Goal: Task Accomplishment & Management: Use online tool/utility

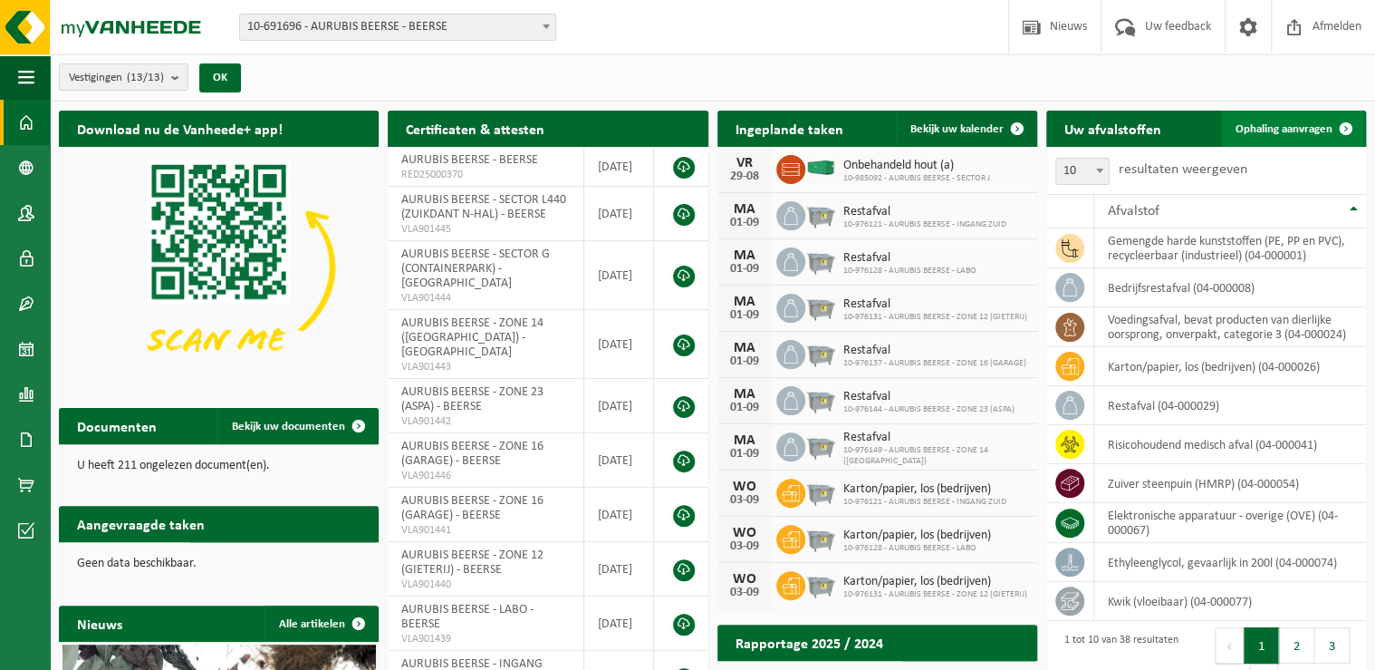
click at [1287, 133] on span "Ophaling aanvragen" at bounding box center [1284, 129] width 97 height 12
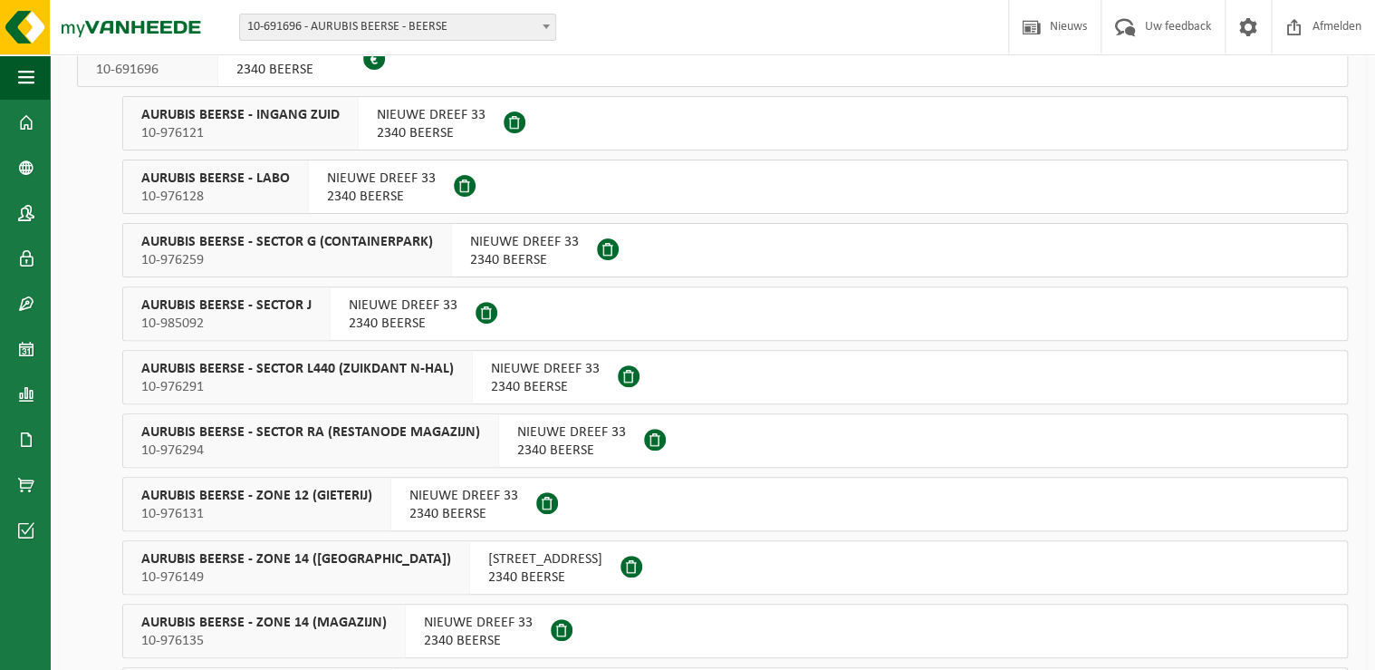
scroll to position [145, 0]
click at [397, 246] on span "AURUBIS BEERSE - SECTOR G (CONTAINERPARK)" at bounding box center [287, 241] width 292 height 18
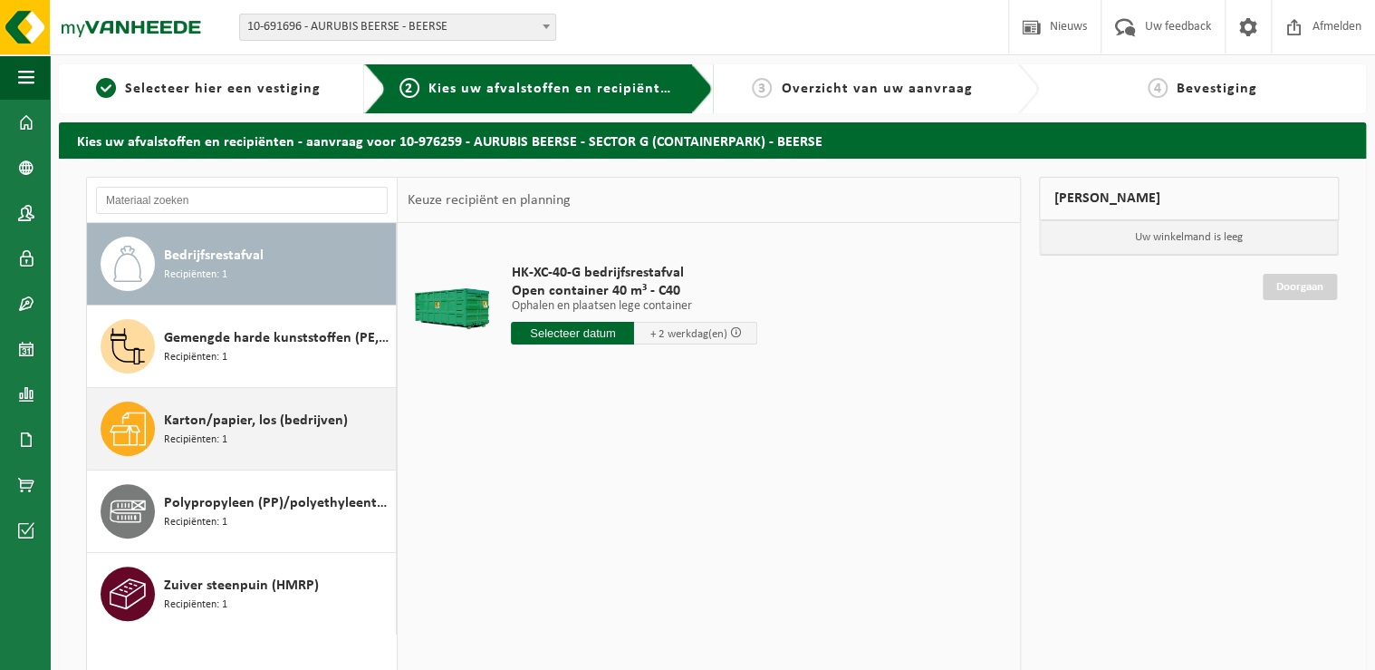
click at [228, 418] on span "Karton/papier, los (bedrijven)" at bounding box center [256, 421] width 184 height 22
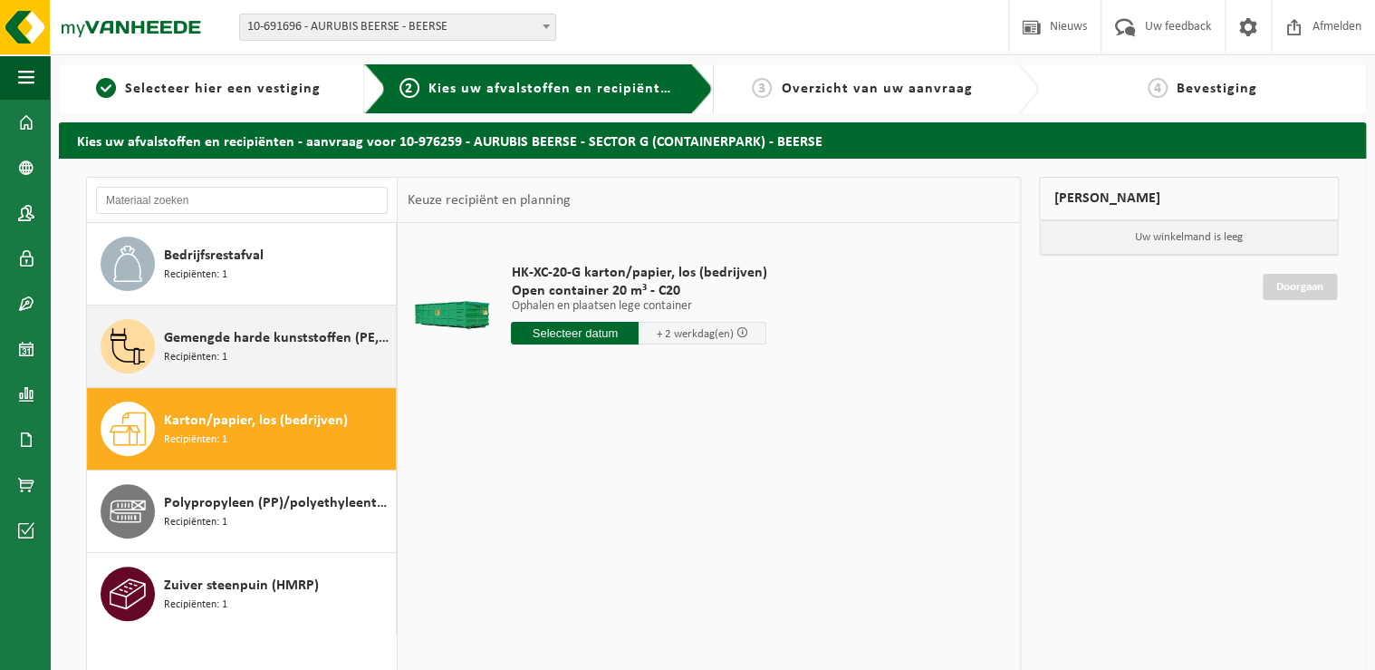
click at [314, 341] on span "Gemengde harde kunststoffen (PE, PP en PVC), recycleerbaar (industrieel)" at bounding box center [277, 338] width 227 height 22
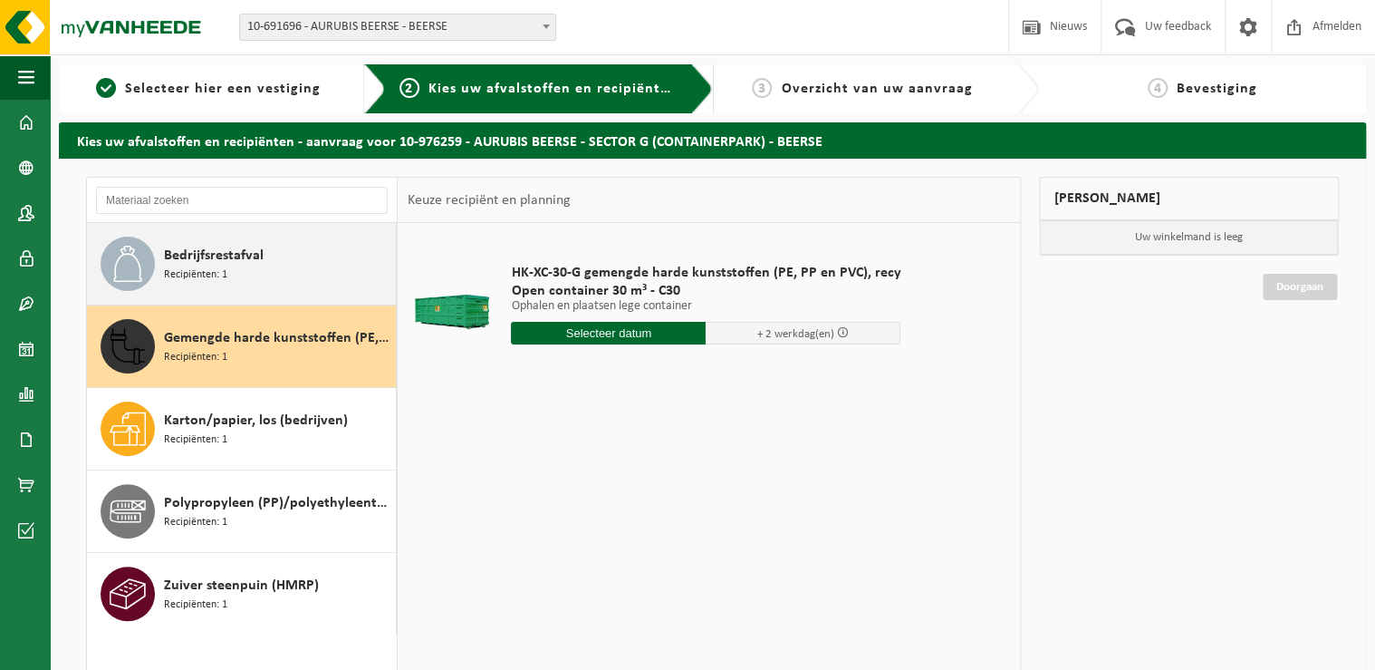
click at [312, 261] on div "Bedrijfsrestafval Recipiënten: 1" at bounding box center [277, 263] width 227 height 54
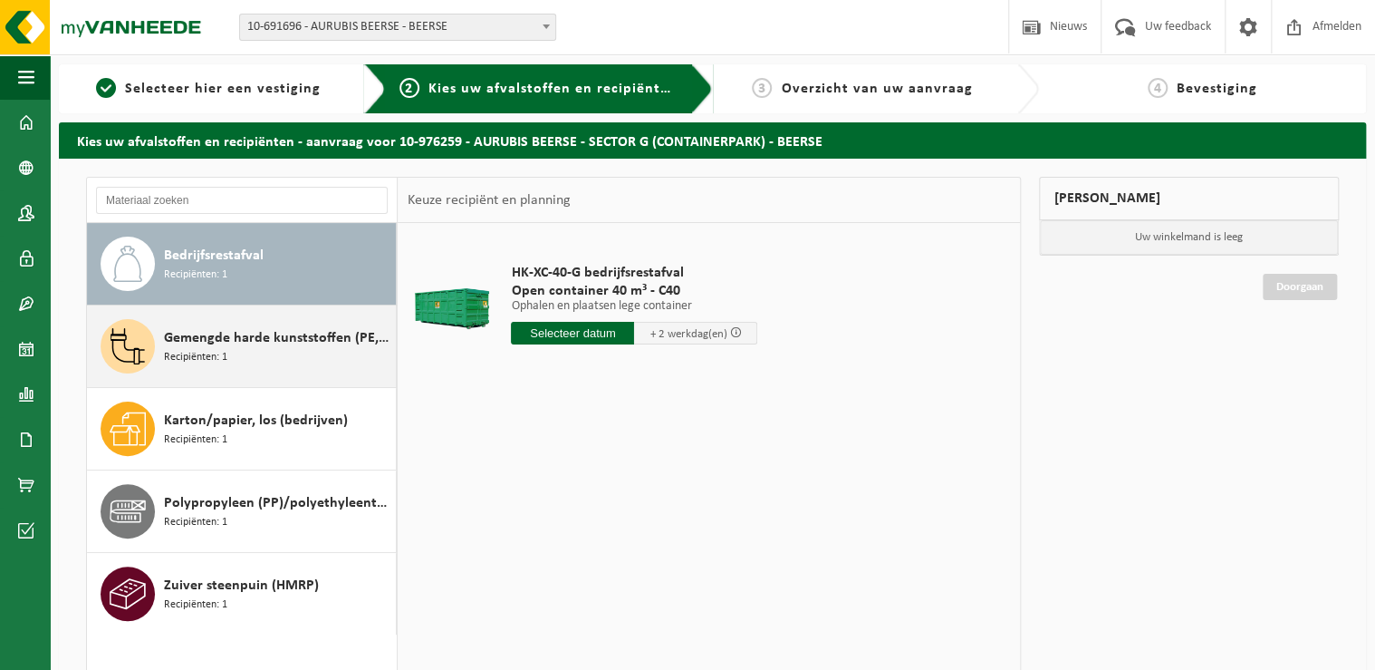
click at [313, 345] on span "Gemengde harde kunststoffen (PE, PP en PVC), recycleerbaar (industrieel)" at bounding box center [277, 338] width 227 height 22
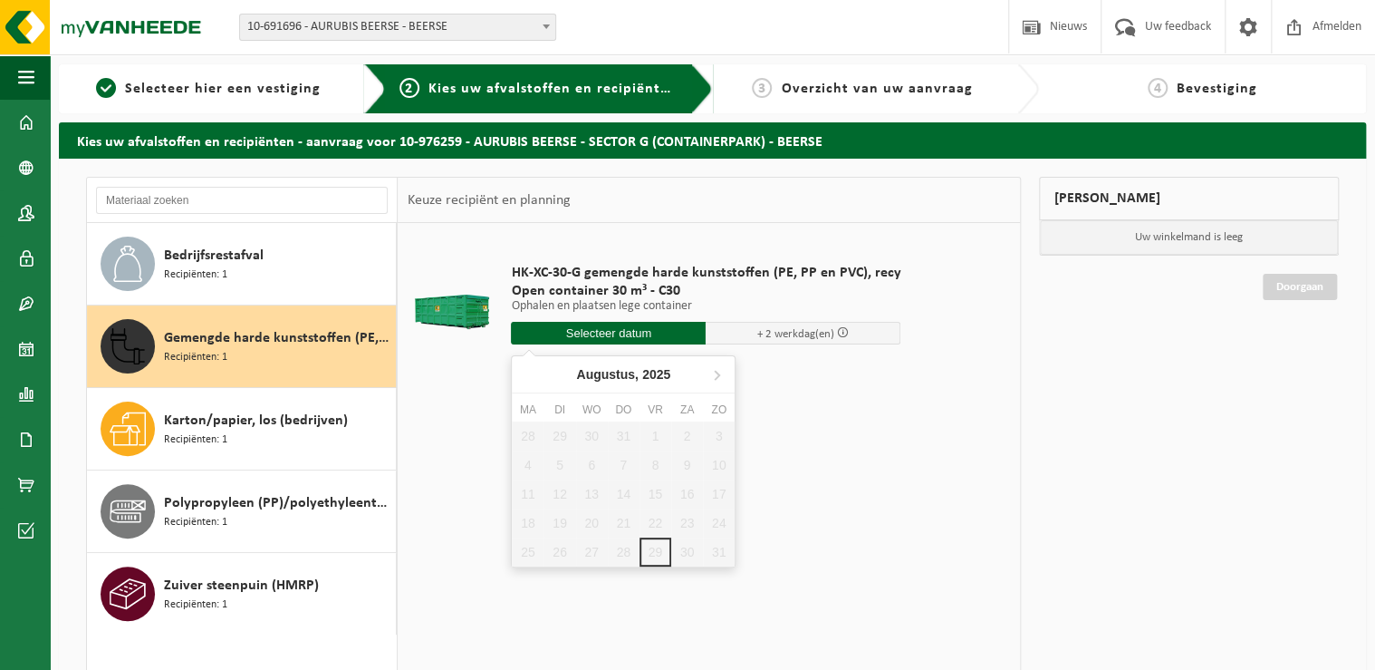
click at [628, 333] on input "text" at bounding box center [608, 333] width 195 height 23
click at [718, 374] on icon at bounding box center [716, 374] width 29 height 29
click at [837, 333] on span at bounding box center [843, 332] width 12 height 12
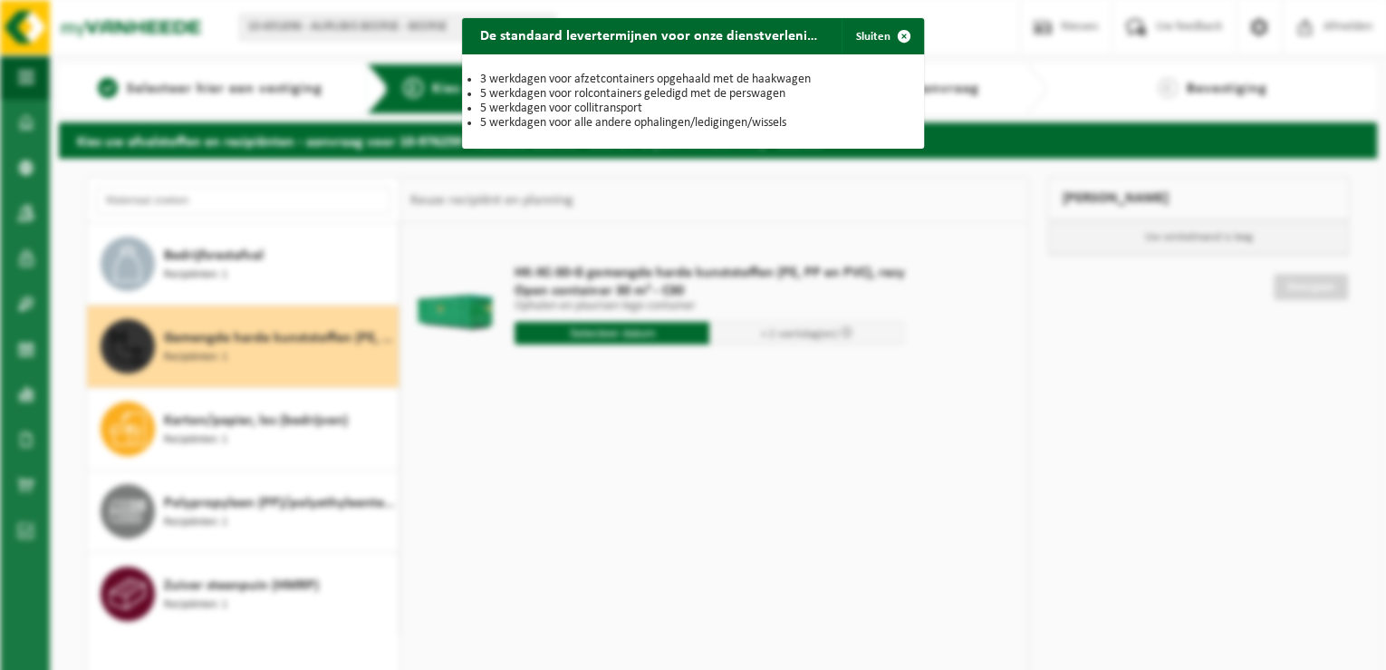
click at [805, 388] on div "De standaard levertermijnen voor onze dienstverlening zijn: Sluiten 3 werkdagen…" at bounding box center [693, 335] width 1386 height 670
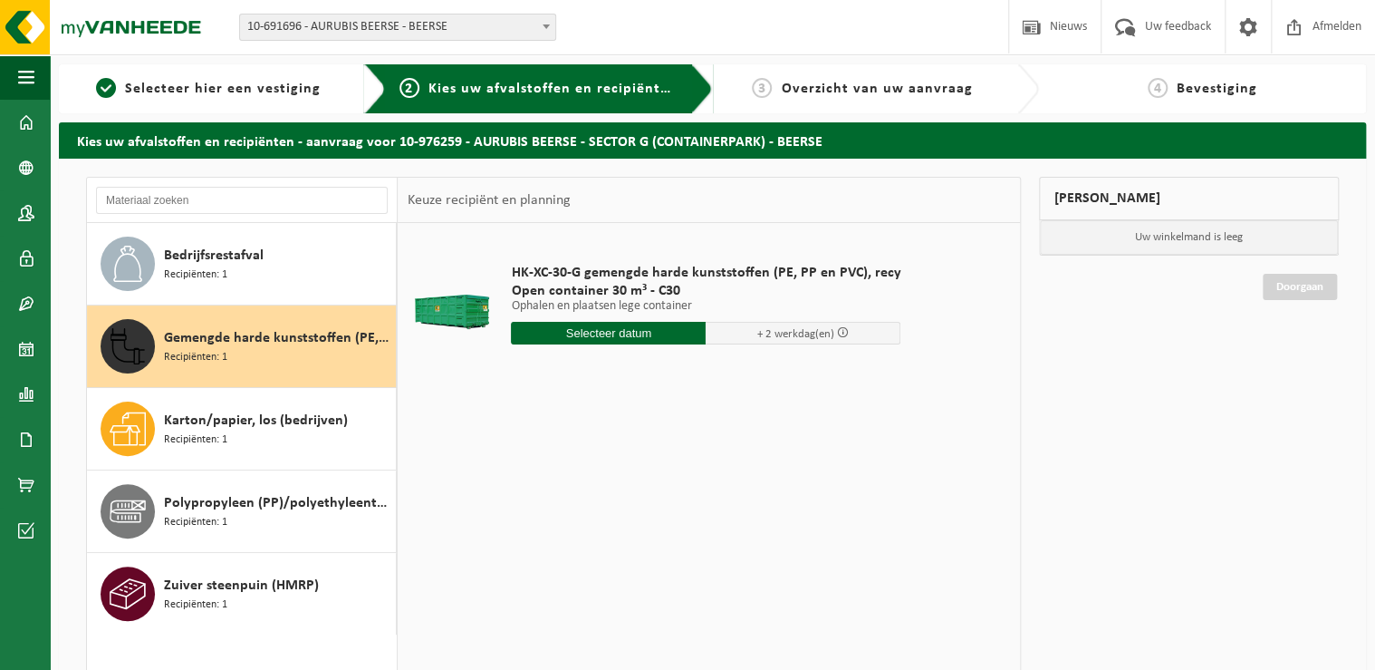
click at [584, 334] on input "text" at bounding box center [608, 333] width 195 height 23
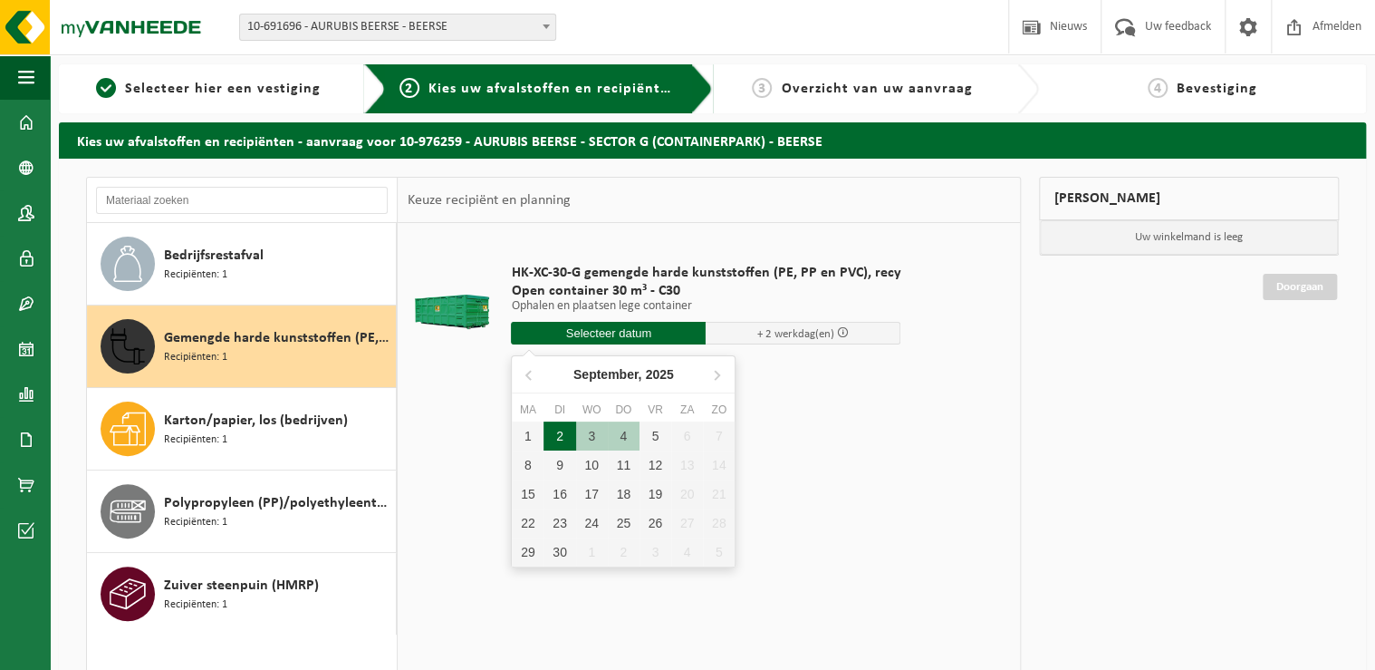
click at [558, 431] on div "2" at bounding box center [560, 435] width 32 height 29
type input "Van 2025-09-02"
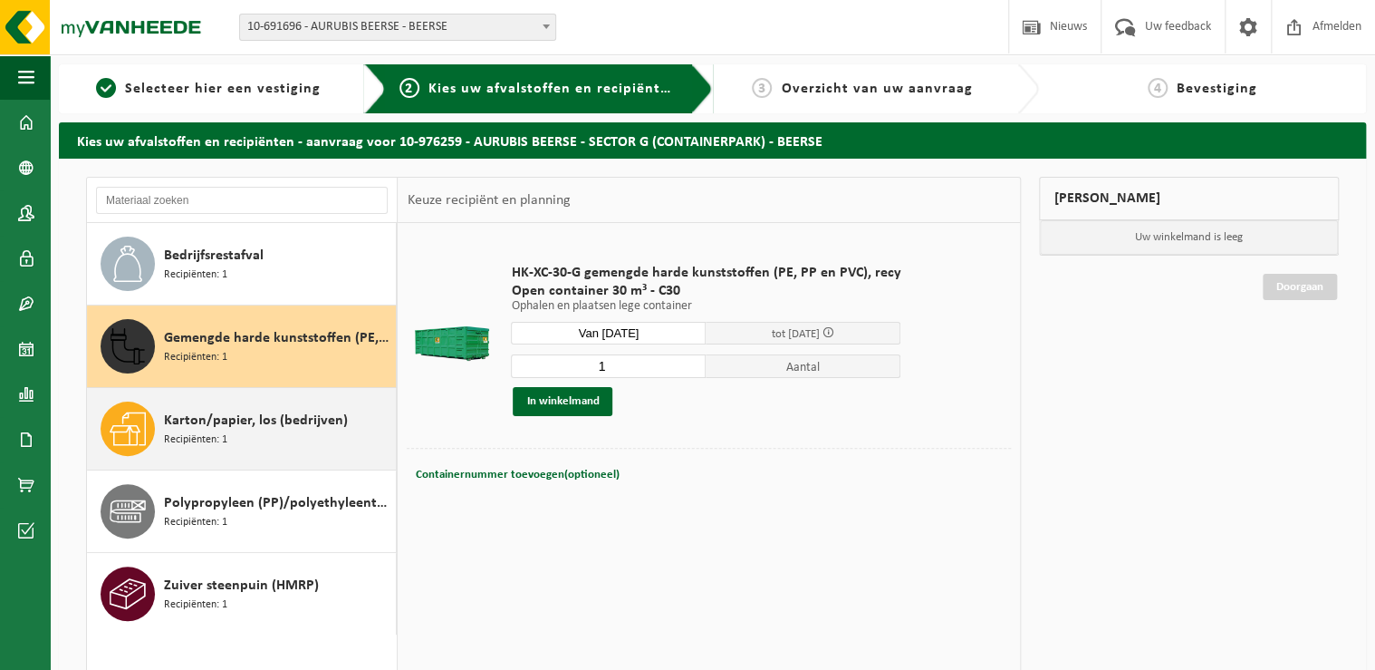
click at [265, 427] on span "Karton/papier, los (bedrijven)" at bounding box center [256, 421] width 184 height 22
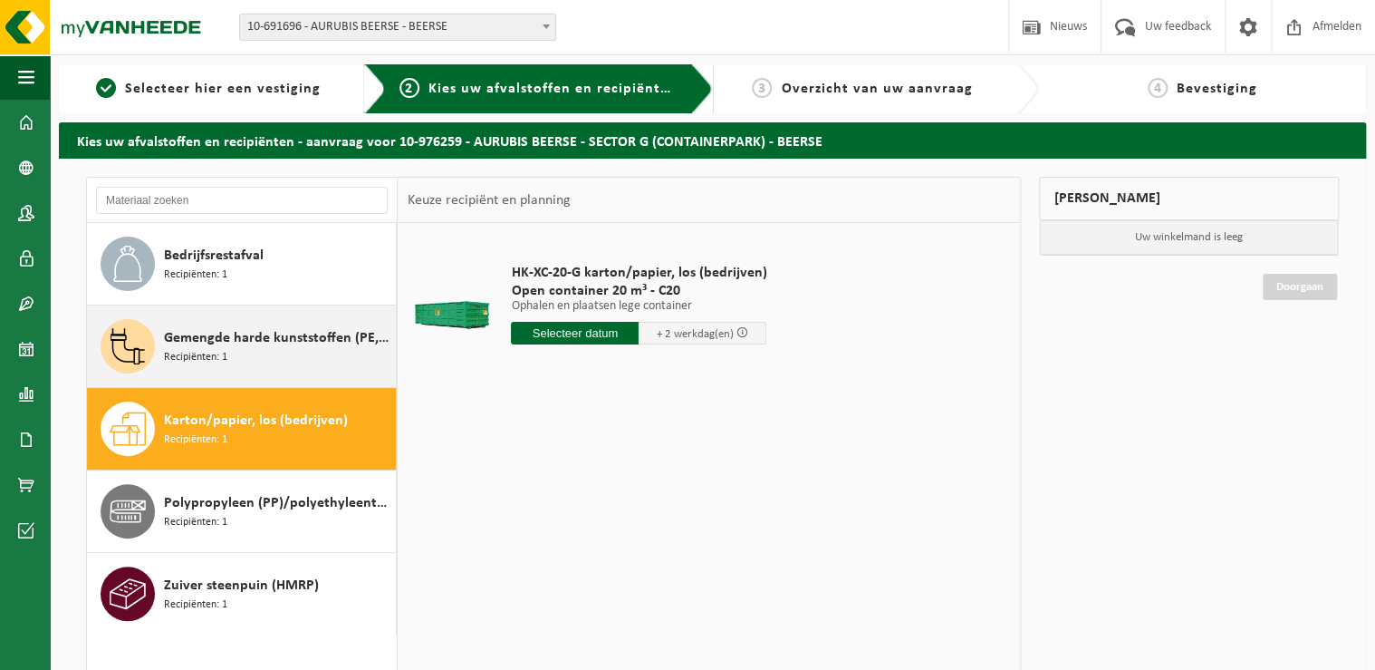
click at [212, 337] on span "Gemengde harde kunststoffen (PE, PP en PVC), recycleerbaar (industrieel)" at bounding box center [277, 338] width 227 height 22
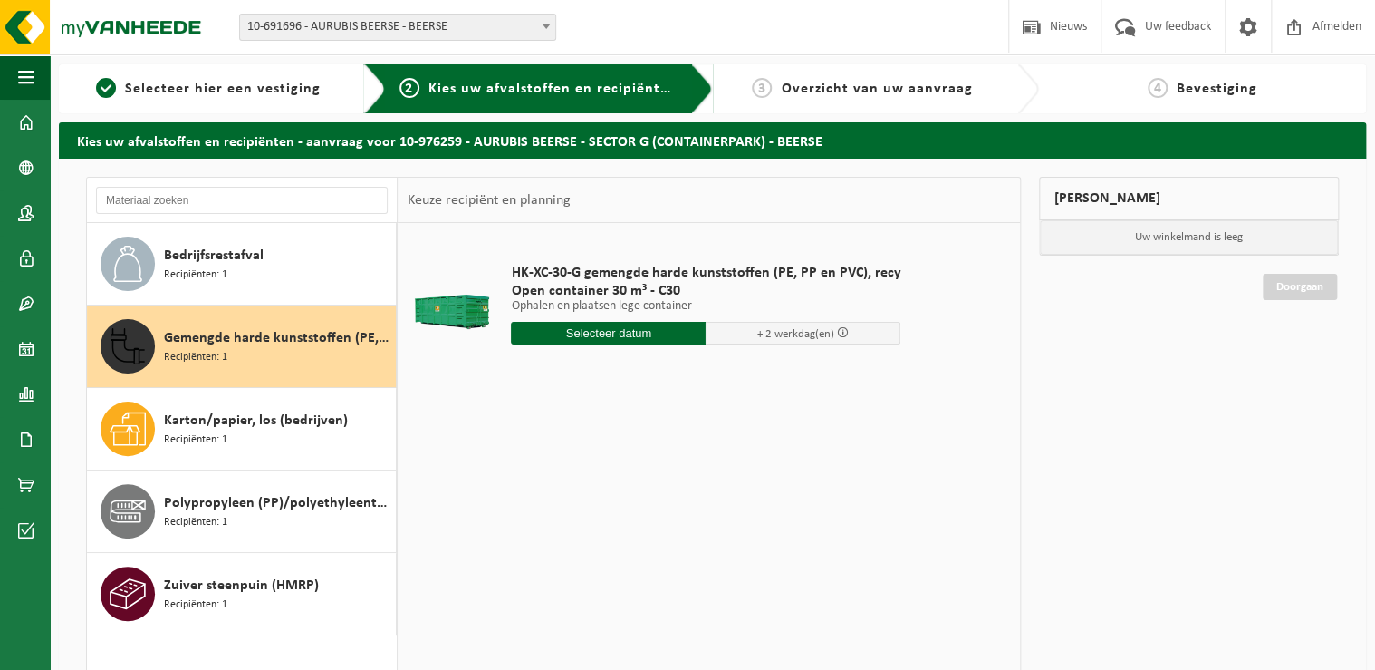
click at [590, 333] on input "text" at bounding box center [608, 333] width 195 height 23
click at [723, 377] on icon at bounding box center [716, 374] width 29 height 29
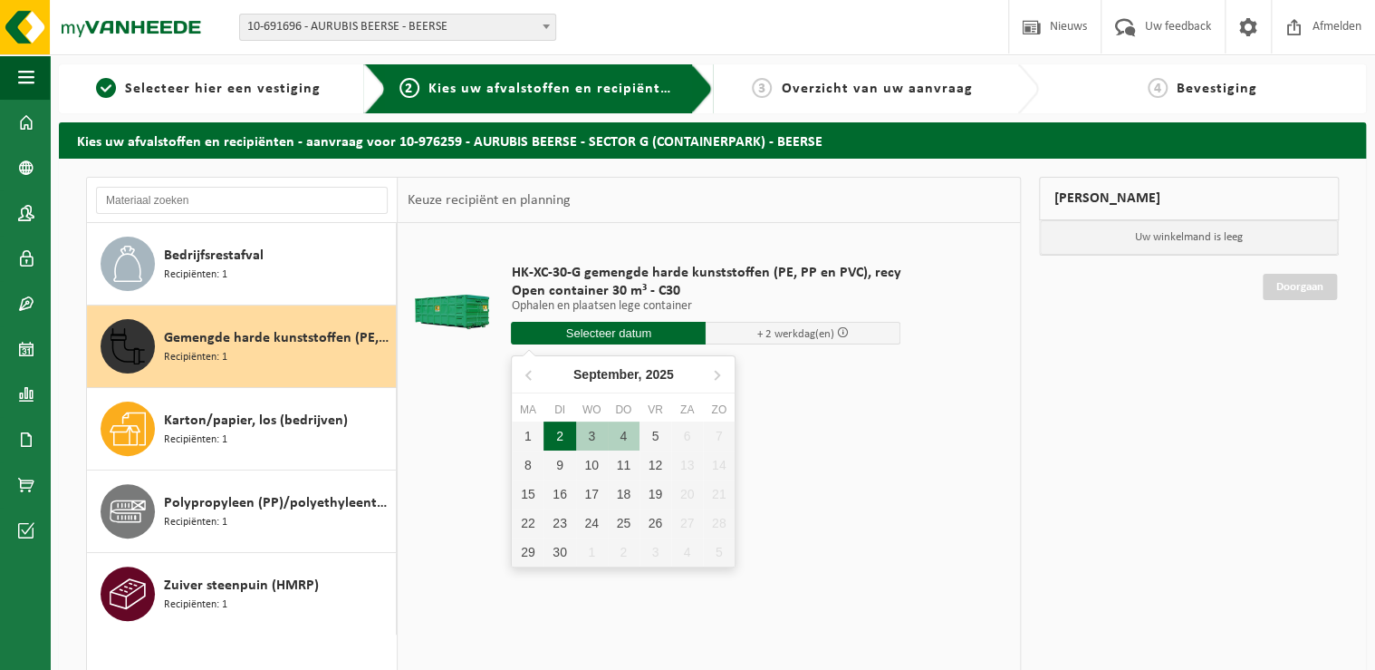
click at [556, 435] on div "2" at bounding box center [560, 435] width 32 height 29
type input "Van 2025-09-02"
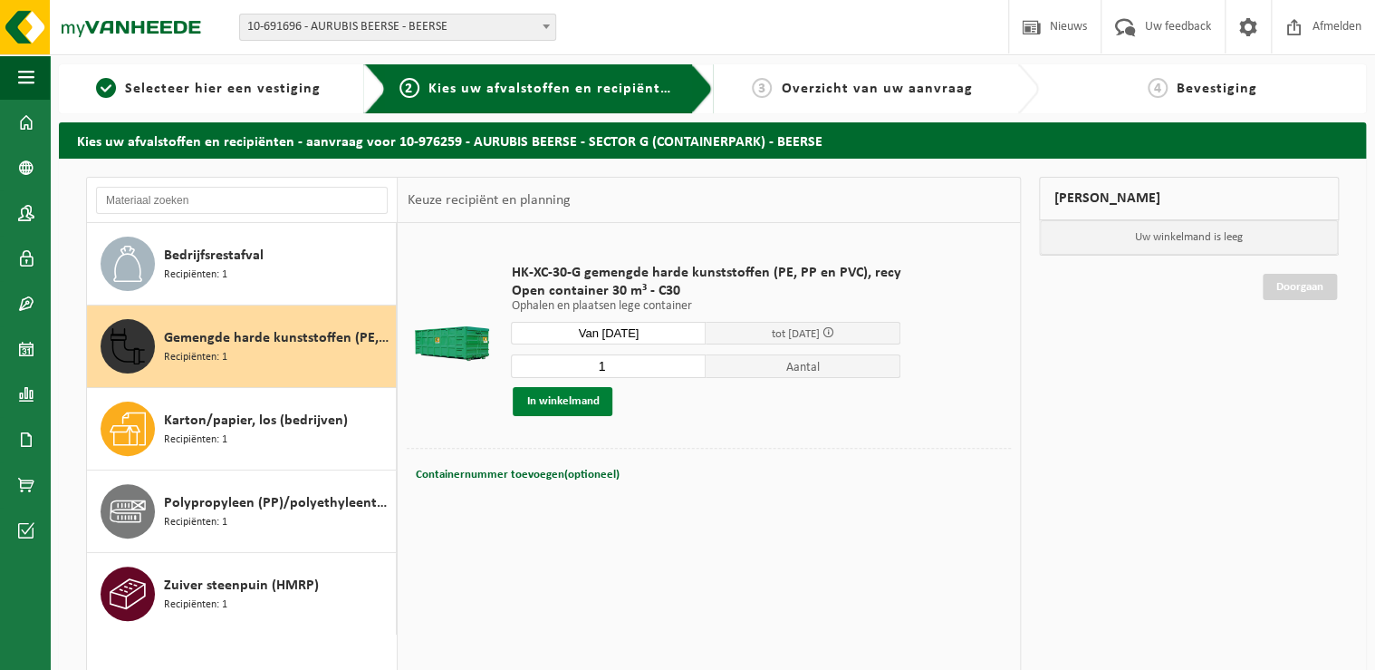
click at [560, 403] on button "In winkelmand" at bounding box center [563, 401] width 100 height 29
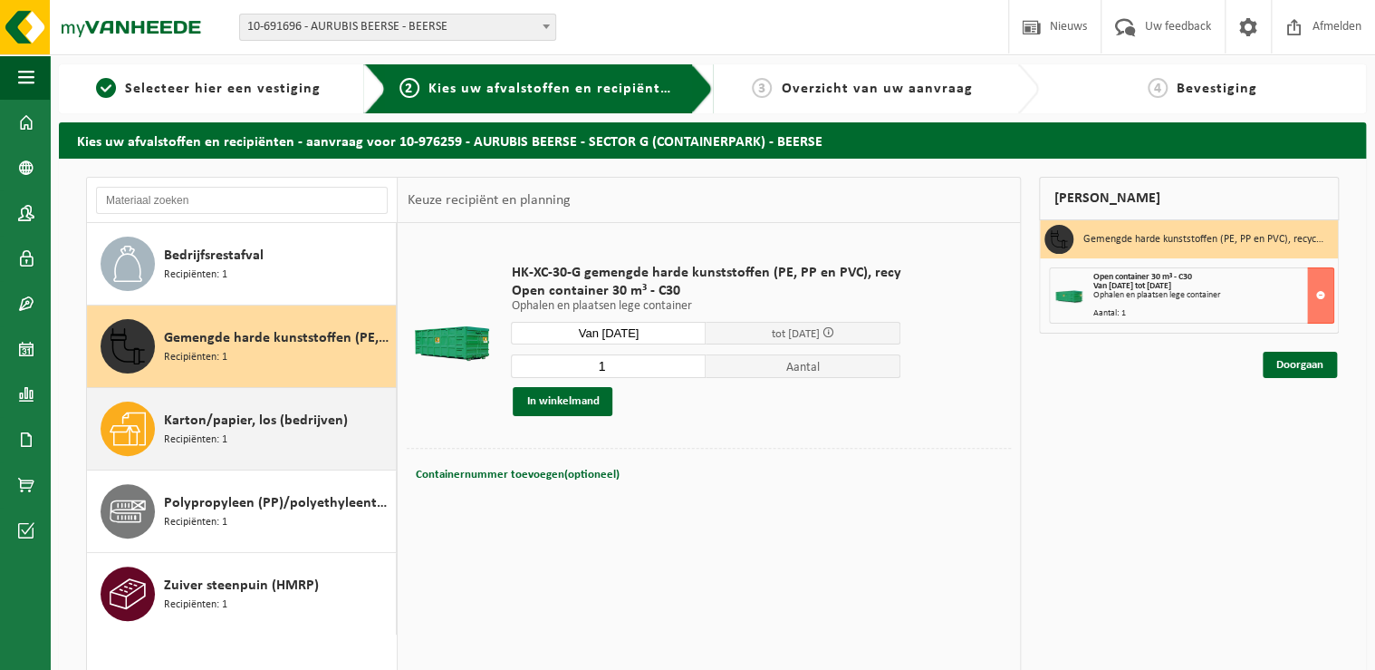
click at [225, 431] on span "Recipiënten: 1" at bounding box center [195, 439] width 63 height 17
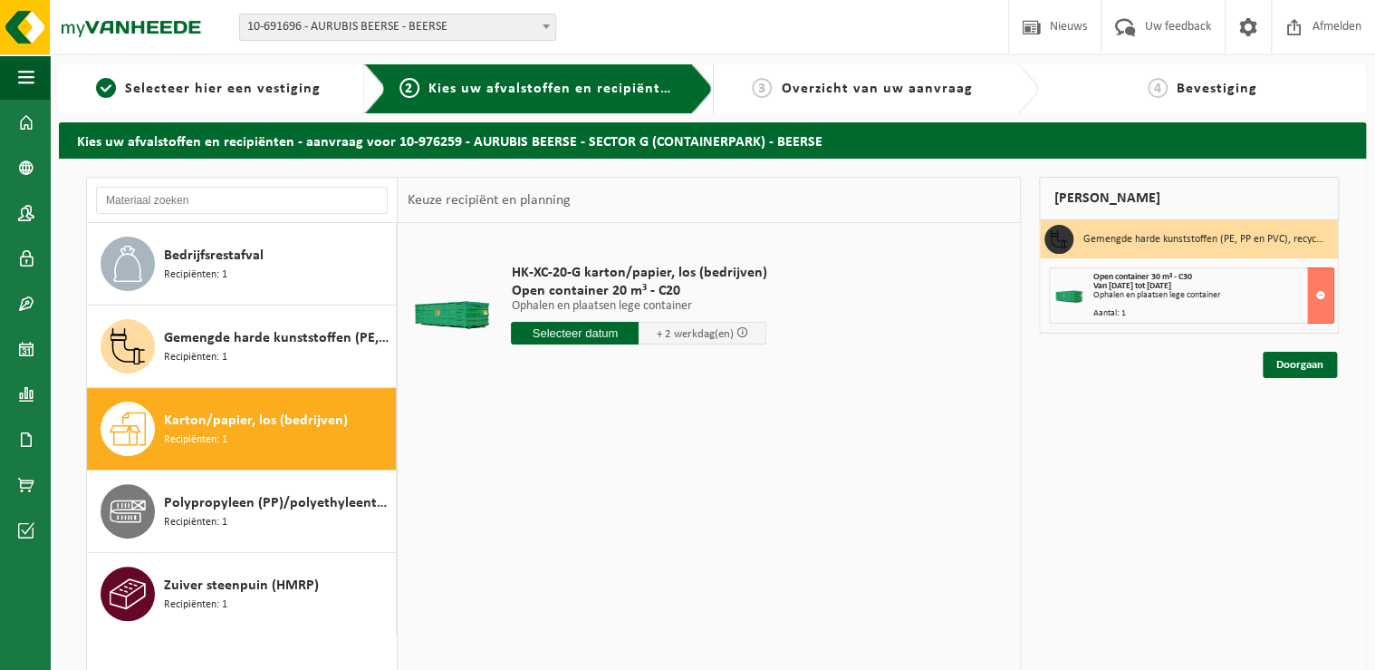
click at [580, 333] on input "text" at bounding box center [575, 333] width 128 height 23
click at [715, 368] on icon at bounding box center [716, 374] width 29 height 29
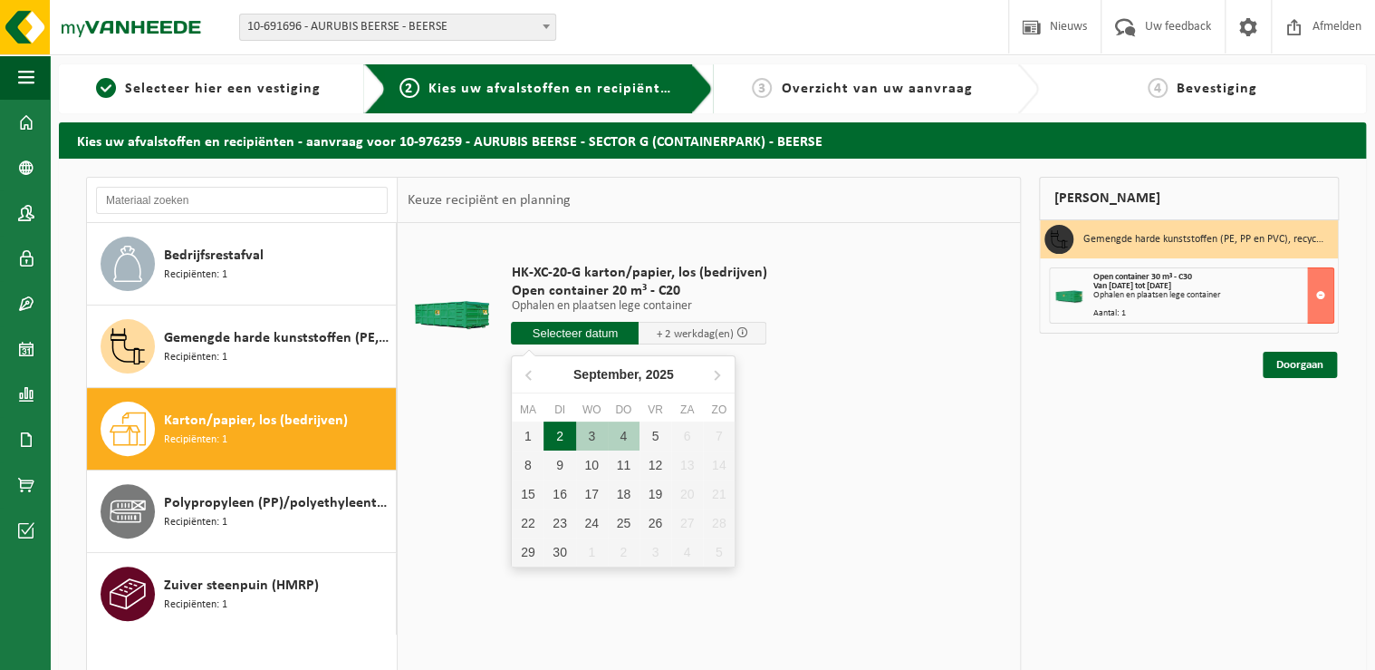
click at [562, 435] on div "2" at bounding box center [560, 435] width 32 height 29
type input "Van 2025-09-02"
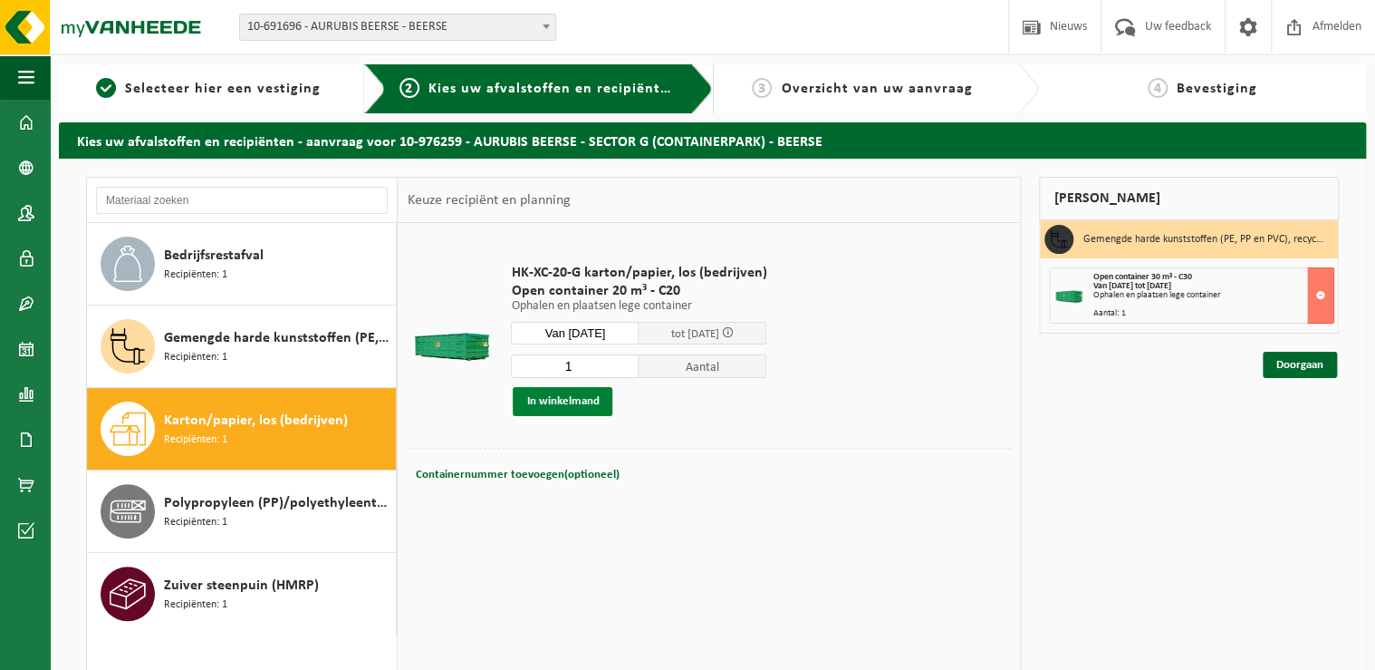
click at [568, 400] on button "In winkelmand" at bounding box center [563, 401] width 100 height 29
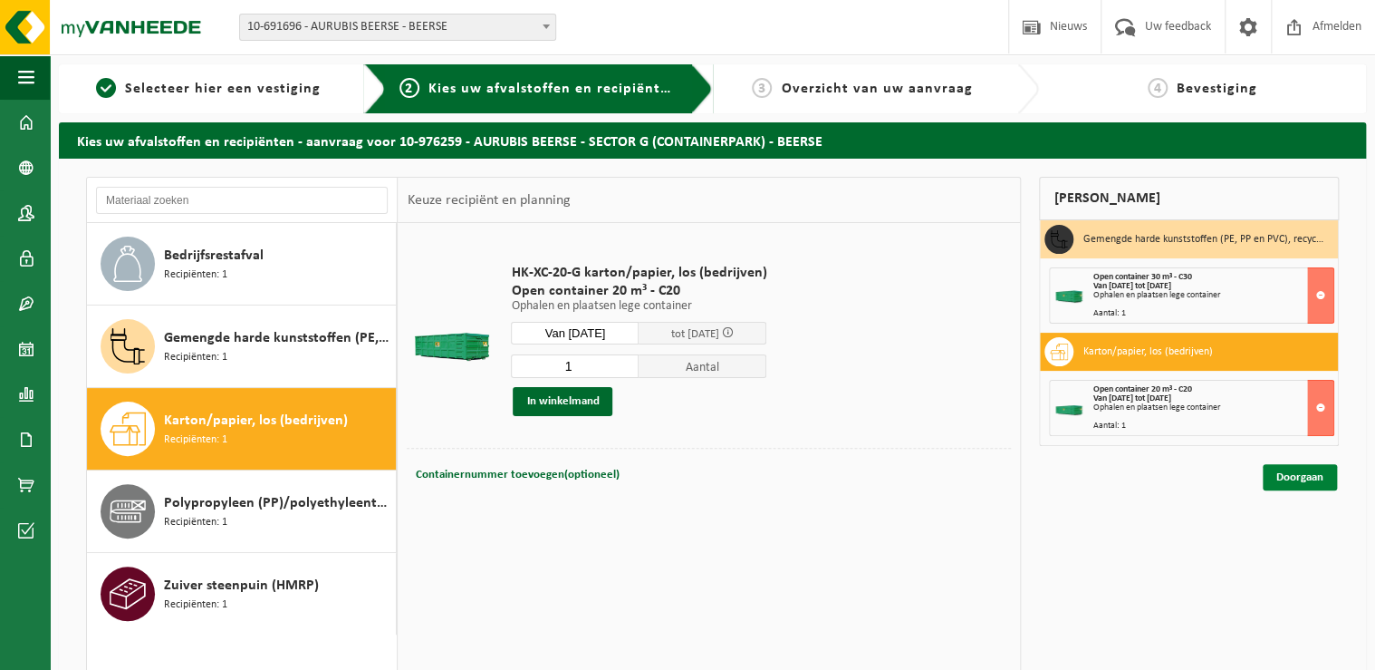
click at [1290, 474] on link "Doorgaan" at bounding box center [1300, 477] width 74 height 26
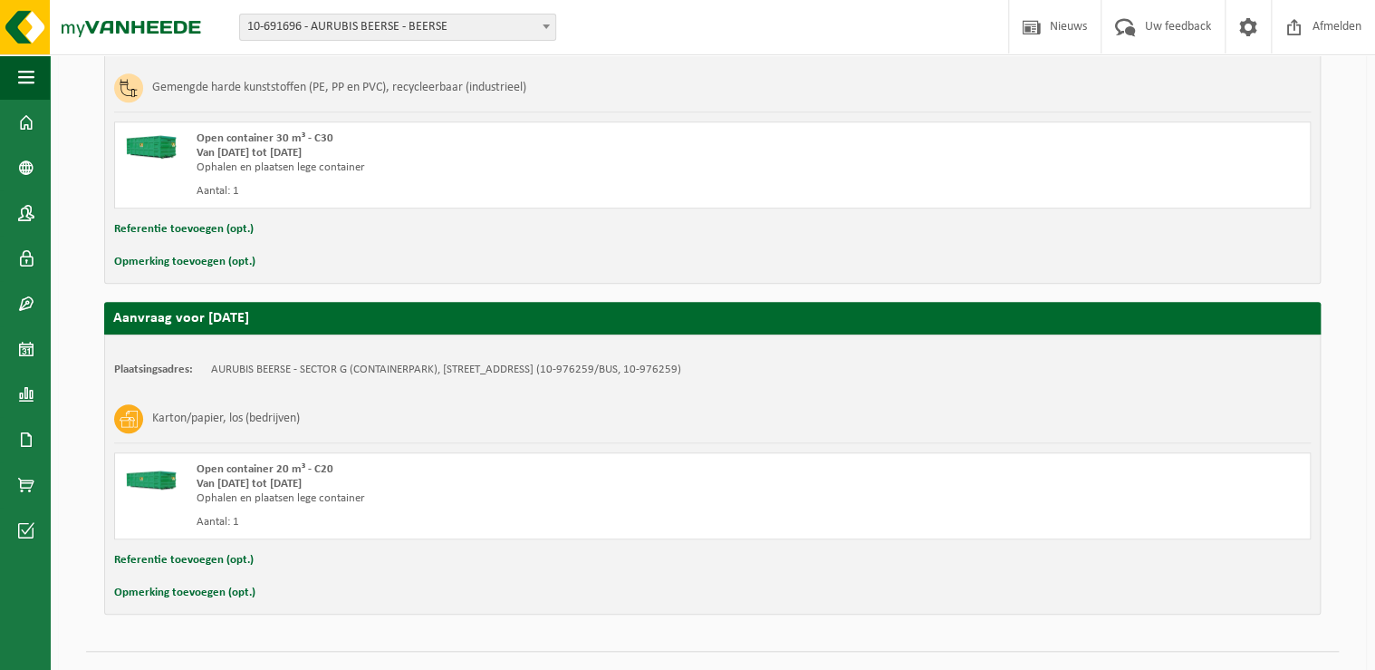
scroll to position [436, 0]
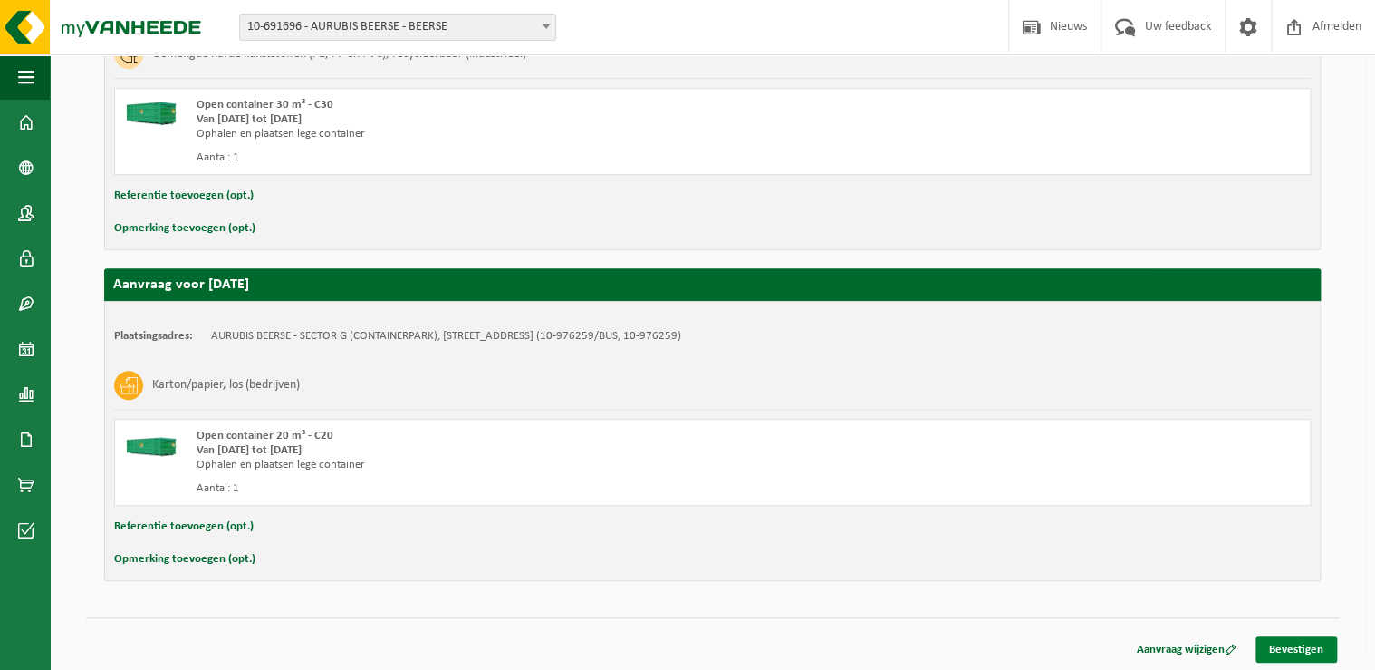
click at [1304, 641] on link "Bevestigen" at bounding box center [1297, 649] width 82 height 26
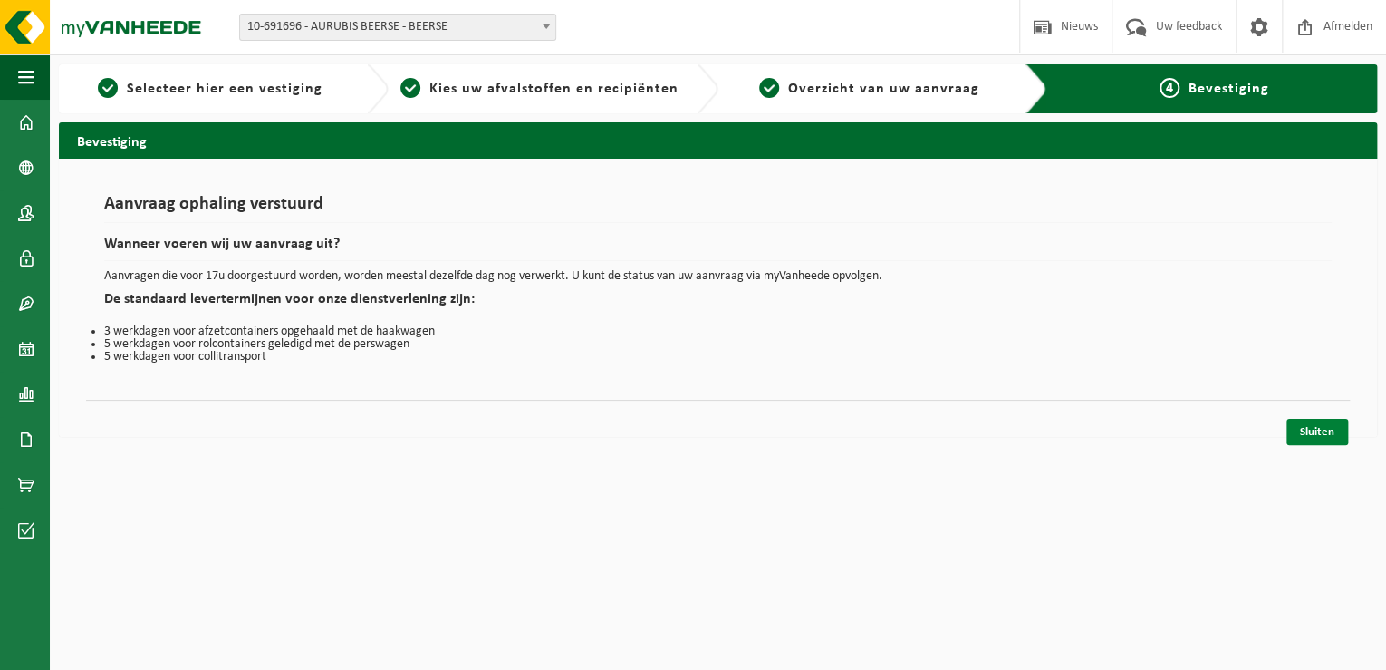
click at [1322, 428] on link "Sluiten" at bounding box center [1318, 432] width 62 height 26
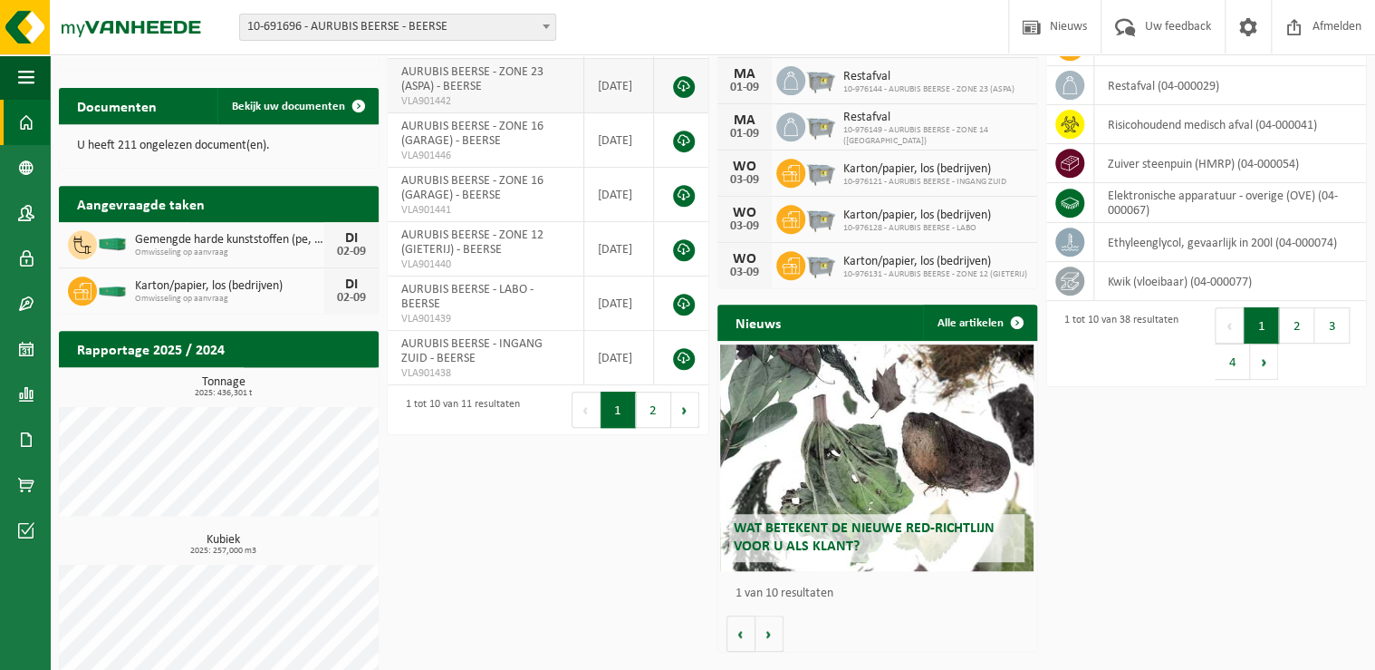
scroll to position [341, 0]
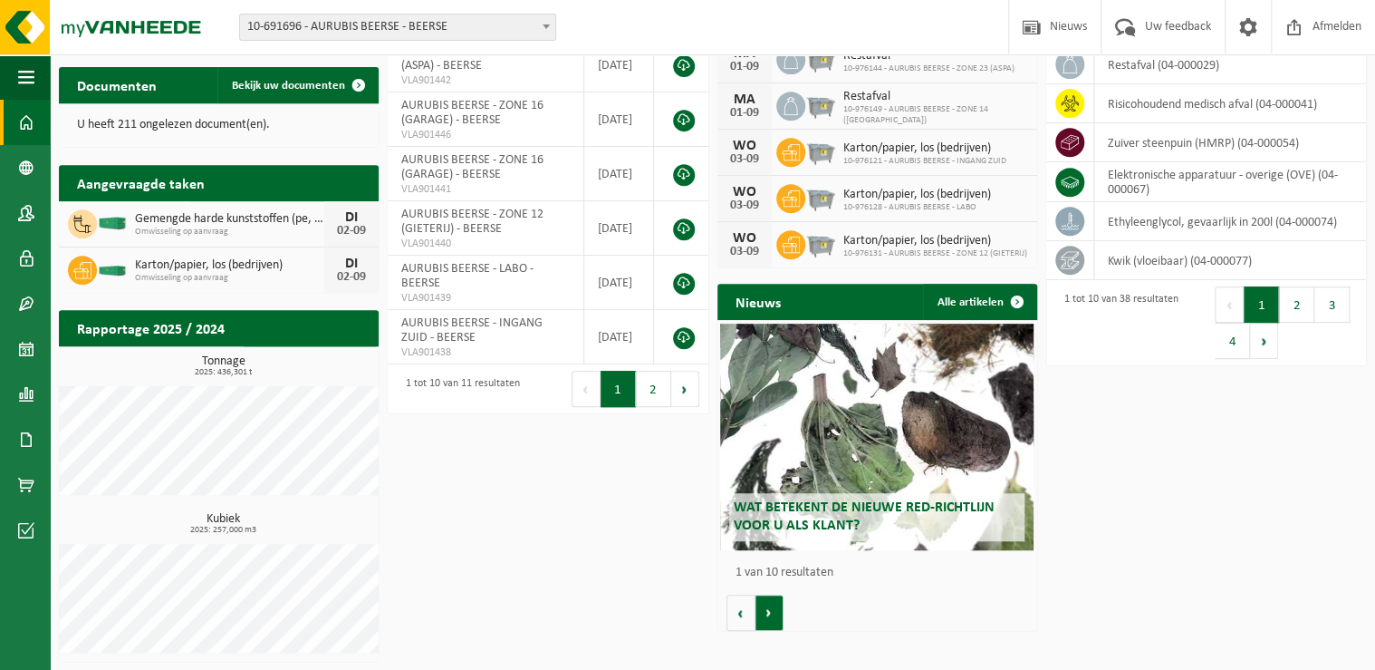
click at [775, 613] on button "Volgende" at bounding box center [770, 612] width 28 height 36
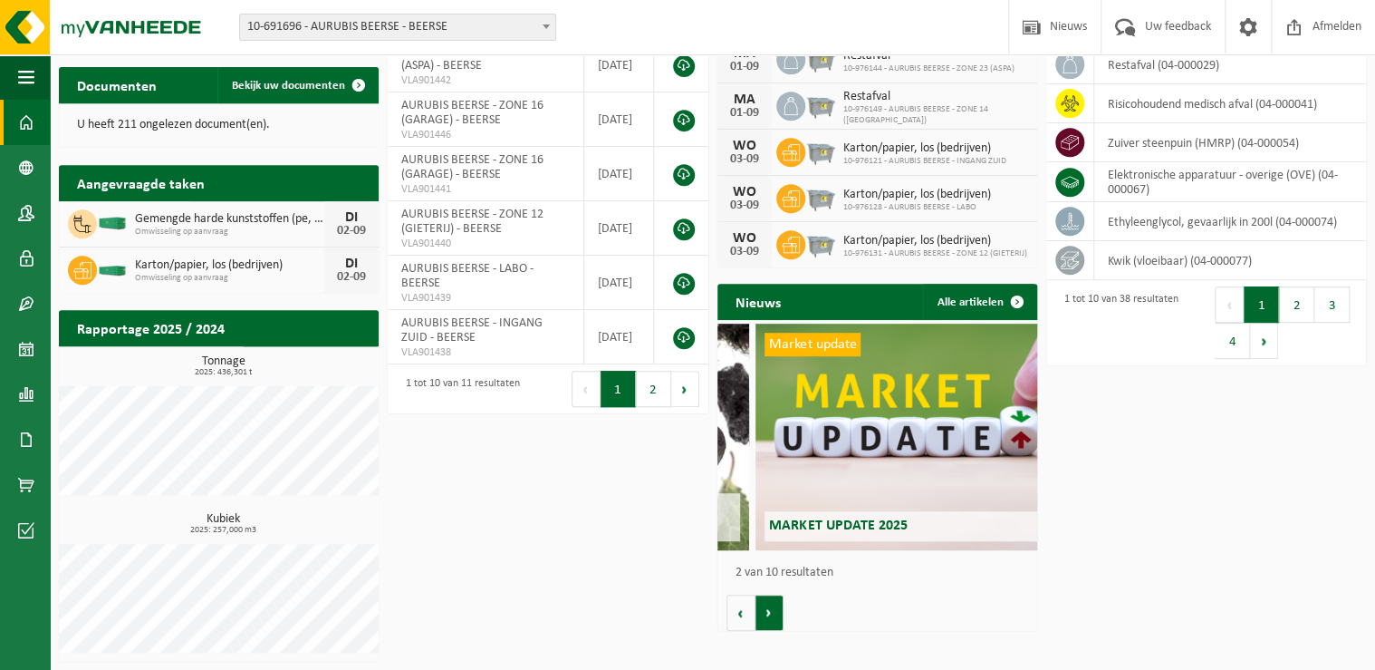
scroll to position [0, 319]
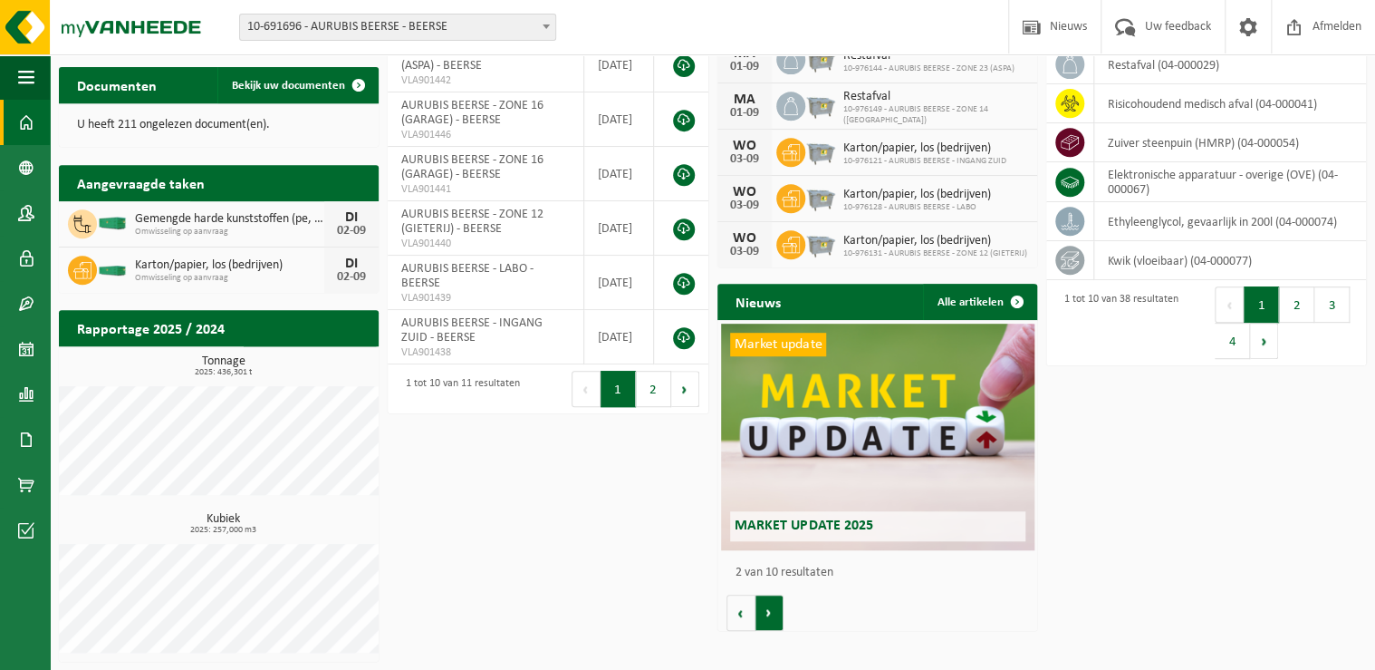
click at [771, 612] on button "Volgende" at bounding box center [770, 612] width 28 height 36
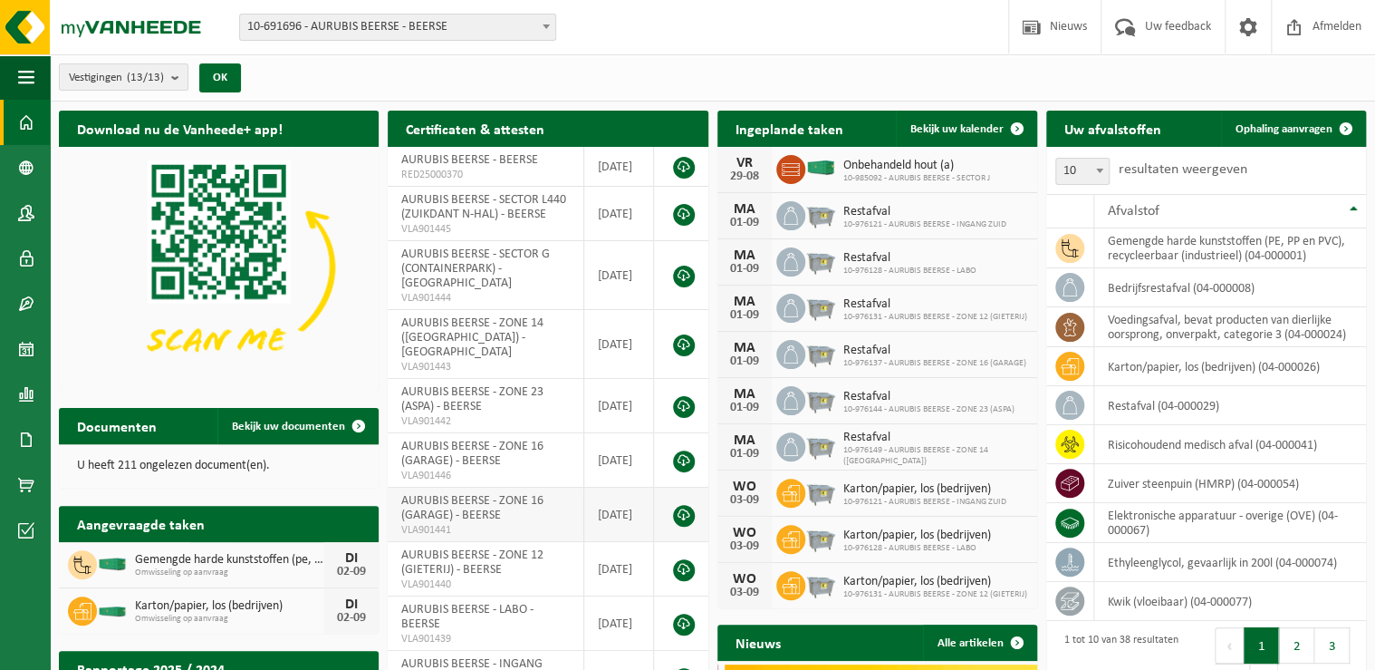
scroll to position [0, 959]
